Goal: Task Accomplishment & Management: Manage account settings

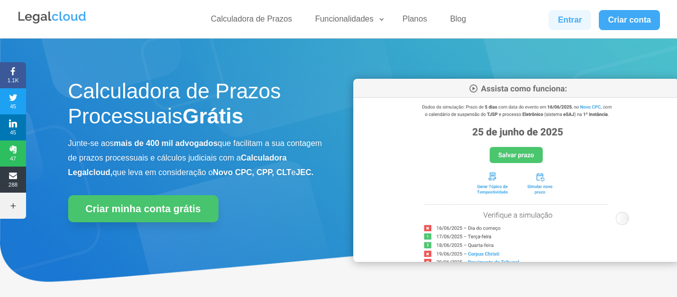
click at [559, 18] on link "Entrar" at bounding box center [570, 20] width 42 height 20
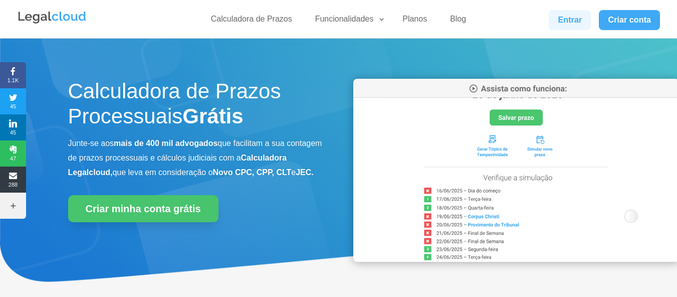
click at [575, 26] on link "Entrar" at bounding box center [570, 20] width 42 height 20
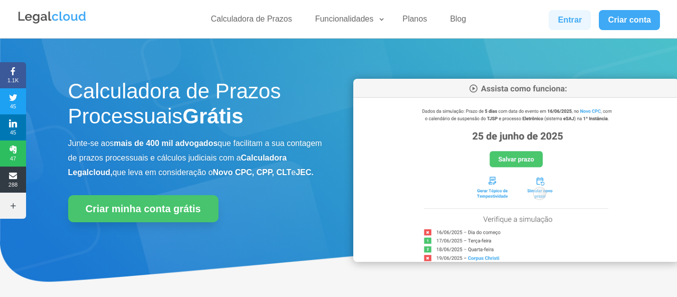
click at [580, 25] on link "Entrar" at bounding box center [570, 20] width 42 height 20
